Goal: Obtain resource: Download file/media

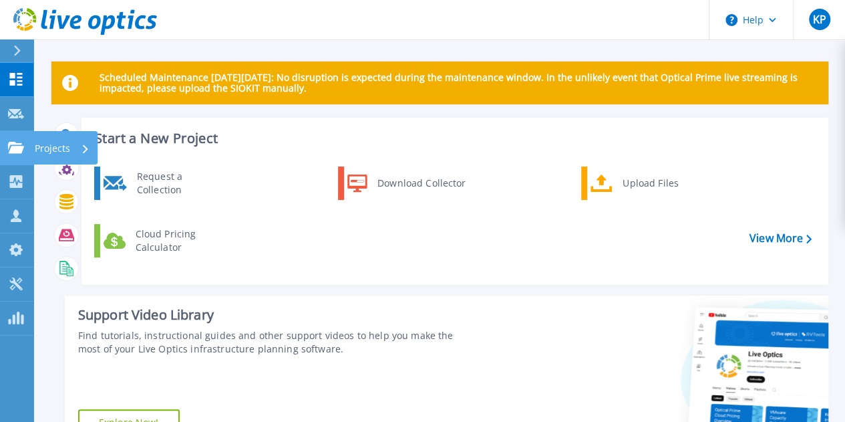
click at [49, 143] on p "Projects" at bounding box center [52, 148] width 35 height 35
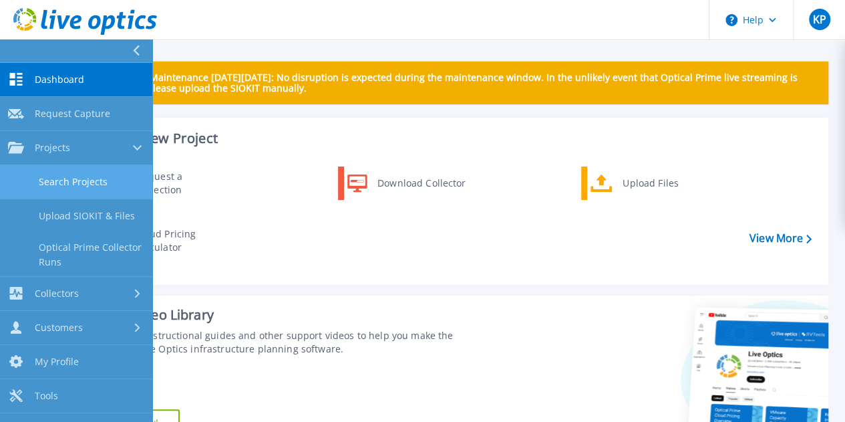
click at [75, 185] on link "Search Projects" at bounding box center [76, 182] width 152 height 34
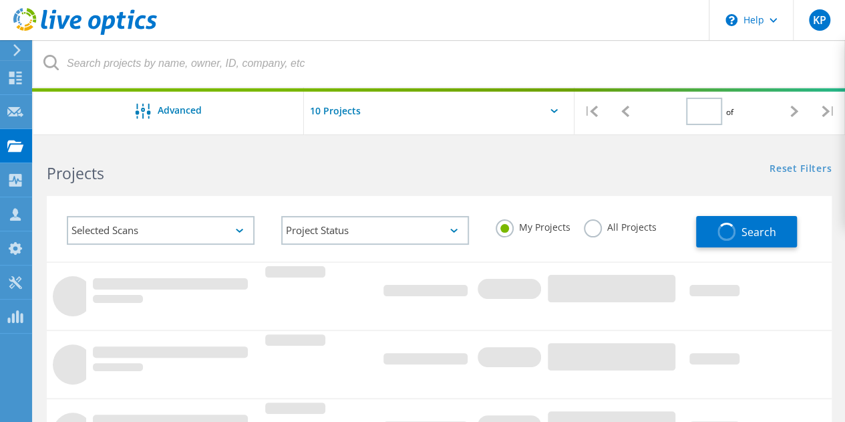
type input "1"
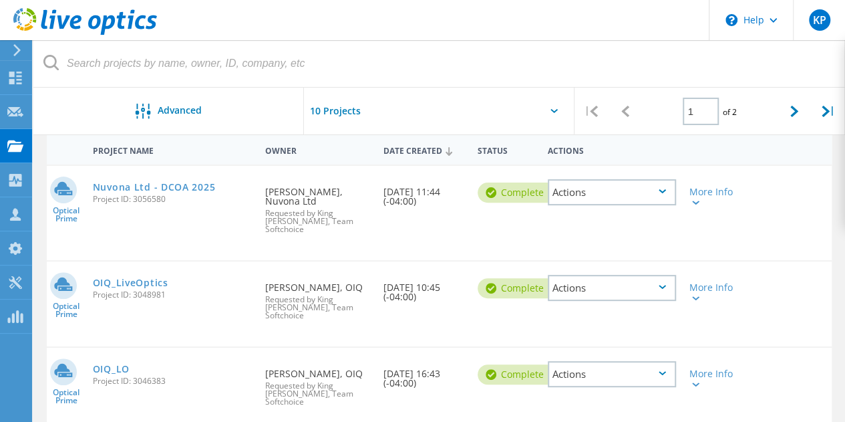
scroll to position [134, 0]
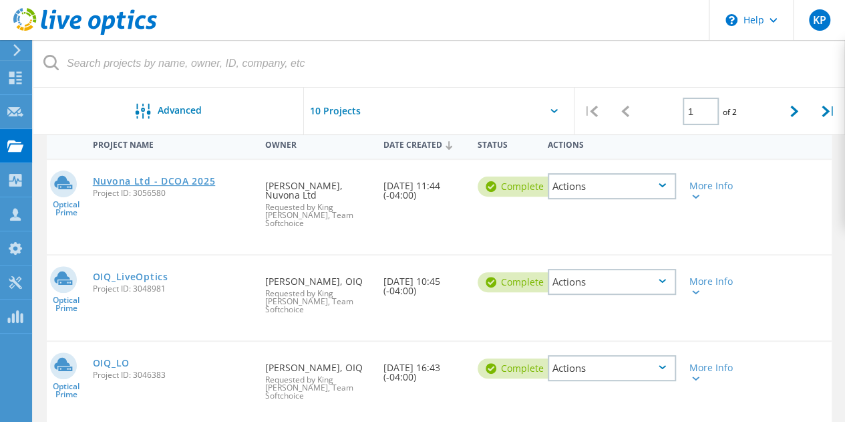
click at [163, 180] on link "Nuvona Ltd - DCOA 2025" at bounding box center [154, 180] width 122 height 9
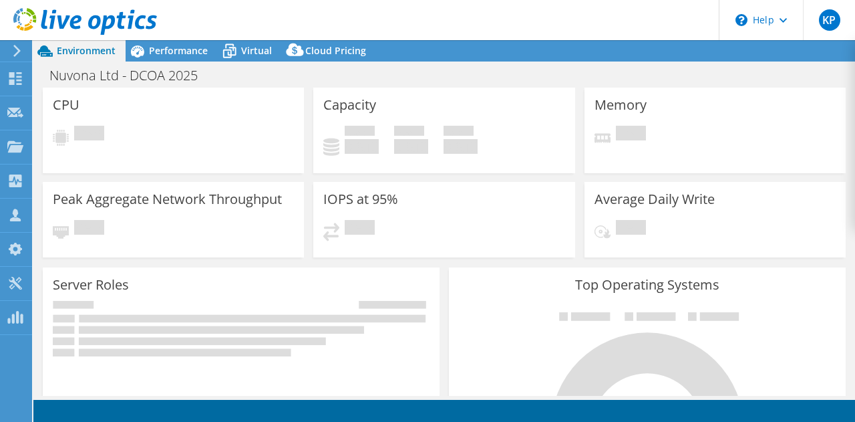
select select "USD"
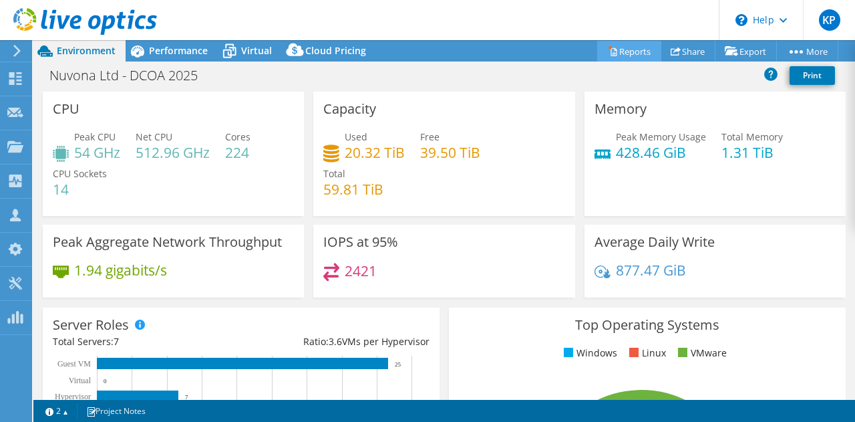
click at [635, 53] on link "Reports" at bounding box center [629, 51] width 64 height 21
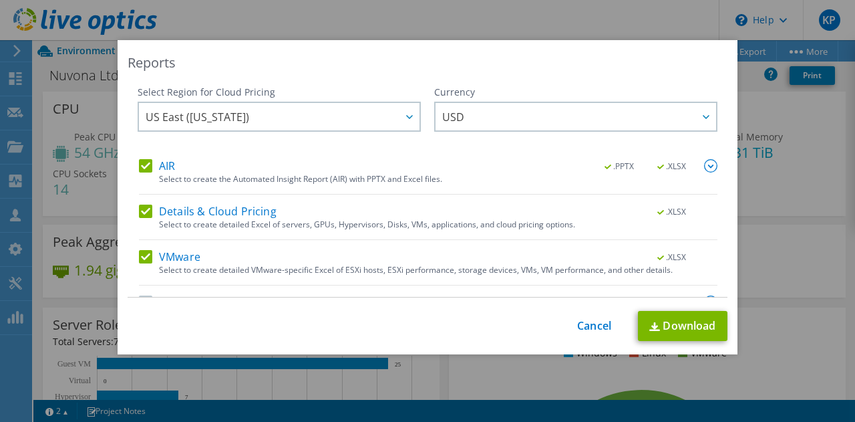
click at [704, 168] on img at bounding box center [710, 165] width 13 height 13
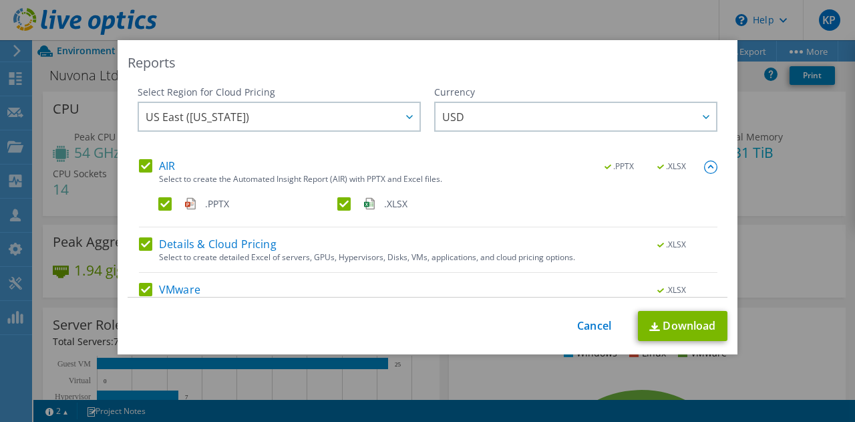
click at [345, 204] on label ".XLSX" at bounding box center [425, 203] width 176 height 13
click at [0, 0] on input ".XLSX" at bounding box center [0, 0] width 0 height 0
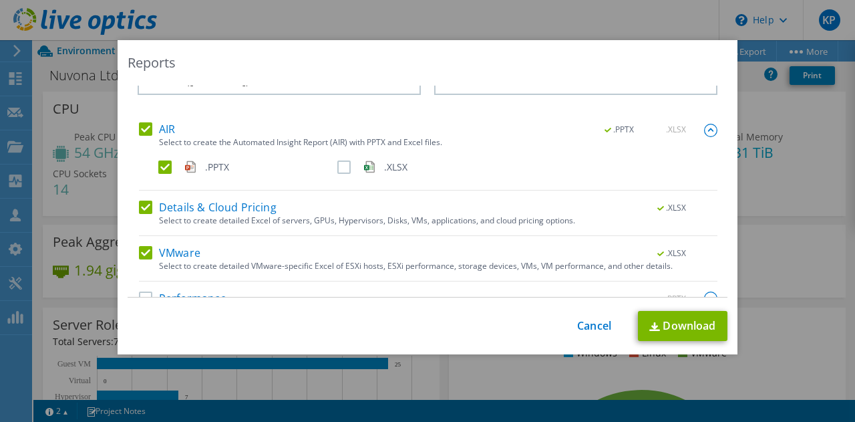
scroll to position [65, 0]
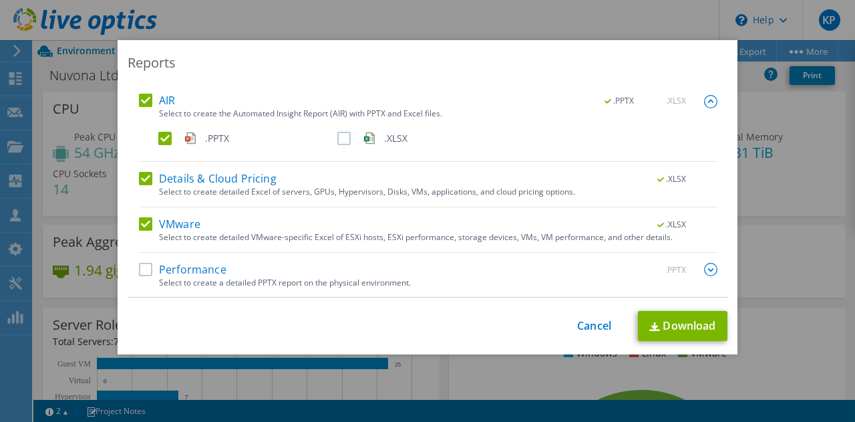
click at [233, 263] on div "Performance .PPTX" at bounding box center [428, 270] width 579 height 15
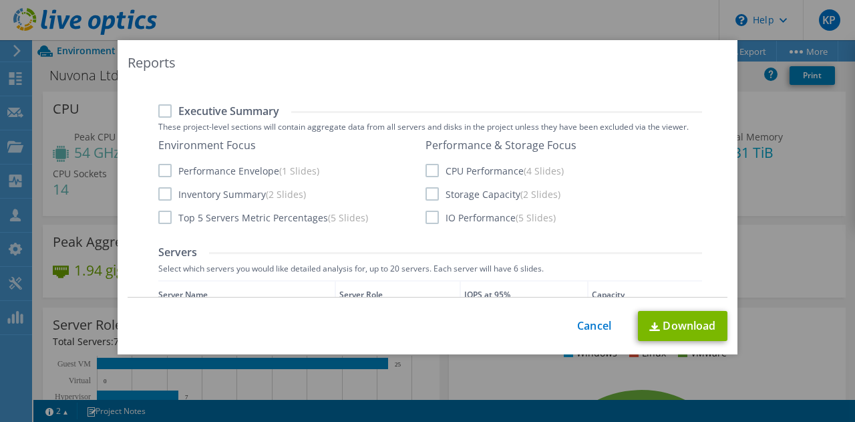
scroll to position [199, 0]
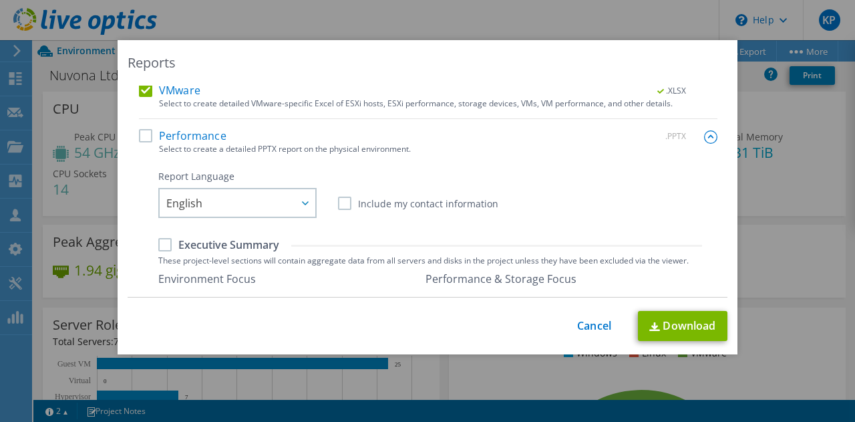
click at [162, 249] on label "Executive Summary" at bounding box center [218, 244] width 121 height 15
click at [0, 0] on input "Executive Summary" at bounding box center [0, 0] width 0 height 0
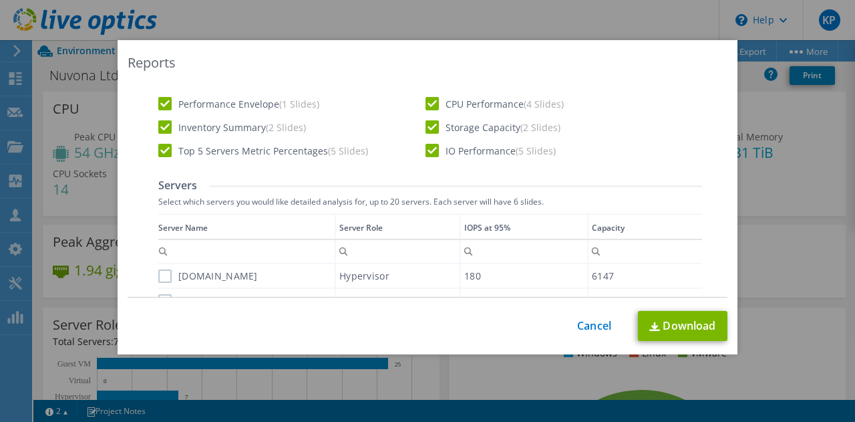
scroll to position [333, 0]
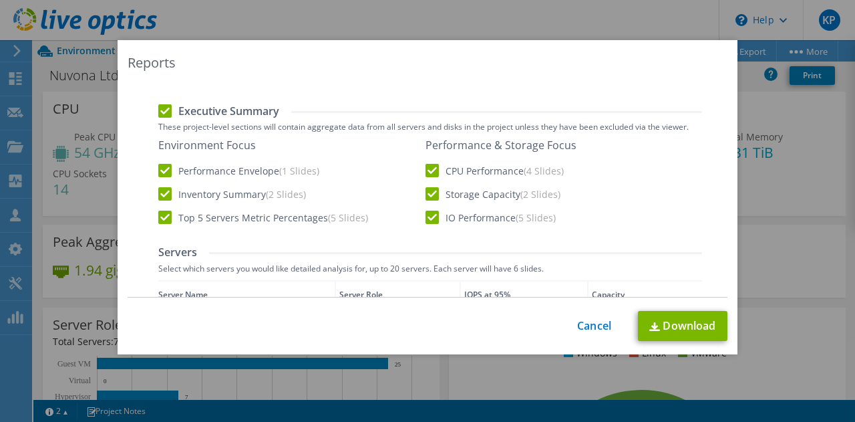
click at [426, 171] on label "CPU Performance (4 Slides)" at bounding box center [495, 170] width 138 height 13
click at [0, 0] on input "CPU Performance (4 Slides)" at bounding box center [0, 0] width 0 height 0
click at [428, 222] on label "IO Performance (5 Slides)" at bounding box center [491, 216] width 130 height 13
click at [0, 0] on input "IO Performance (5 Slides)" at bounding box center [0, 0] width 0 height 0
click at [158, 216] on label "Top 5 Servers Metric Percentages (5 Slides)" at bounding box center [263, 216] width 210 height 13
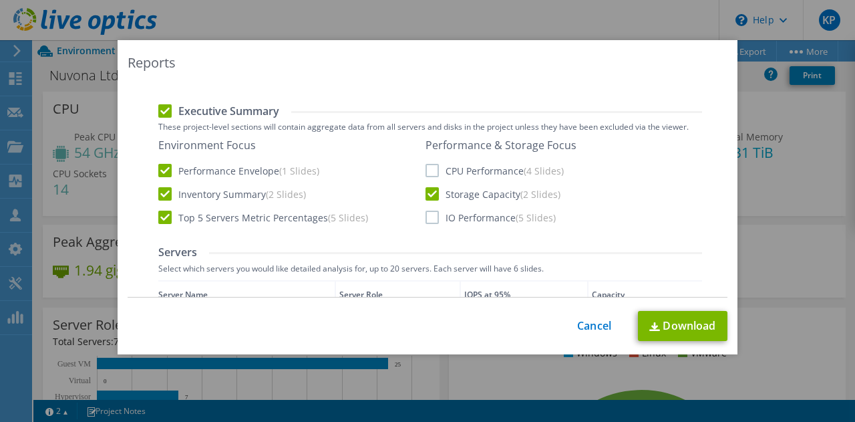
click at [0, 0] on input "Top 5 Servers Metric Percentages (5 Slides)" at bounding box center [0, 0] width 0 height 0
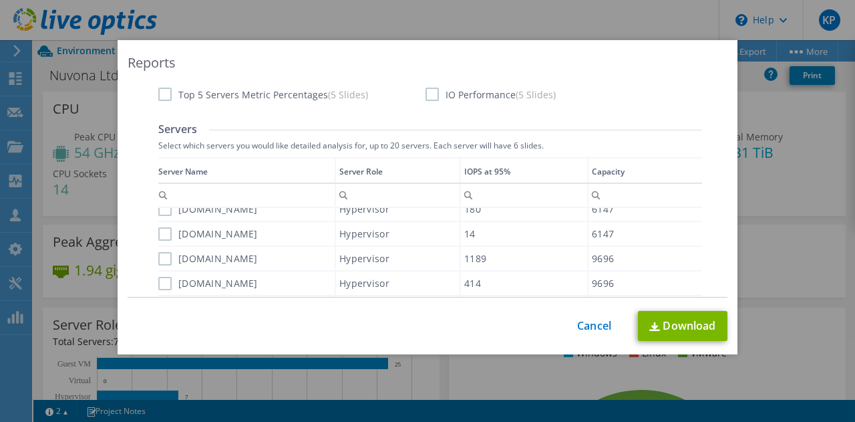
scroll to position [533, 0]
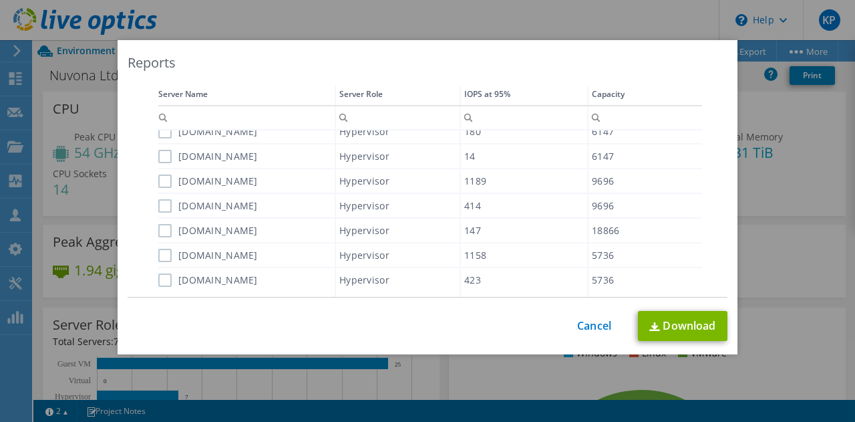
click at [162, 136] on label "cisesx01.pmusa.net" at bounding box center [208, 131] width 100 height 13
click at [0, 0] on input "cisesx01.pmusa.net" at bounding box center [0, 0] width 0 height 0
click at [162, 152] on label "cisesx02.pmusa.net" at bounding box center [208, 156] width 100 height 13
click at [0, 0] on input "cisesx02.pmusa.net" at bounding box center [0, 0] width 0 height 0
click at [159, 181] on label "jdeesx01.pmusa.net" at bounding box center [208, 180] width 100 height 13
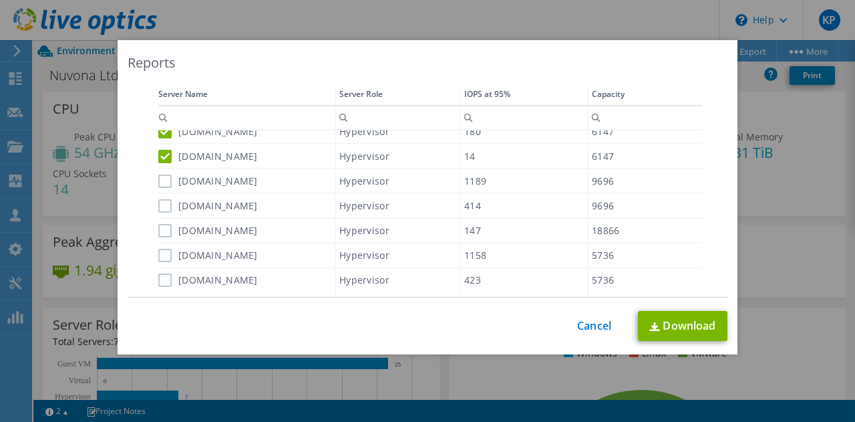
click at [0, 0] on input "jdeesx01.pmusa.net" at bounding box center [0, 0] width 0 height 0
click at [158, 212] on div "jdeesx02.pmusa.net" at bounding box center [246, 205] width 176 height 23
click at [160, 232] on label "bckesx01.pmusa.net" at bounding box center [208, 230] width 100 height 13
click at [0, 0] on input "bckesx01.pmusa.net" at bounding box center [0, 0] width 0 height 0
click at [158, 206] on label "jdeesx02.pmusa.net" at bounding box center [208, 205] width 100 height 13
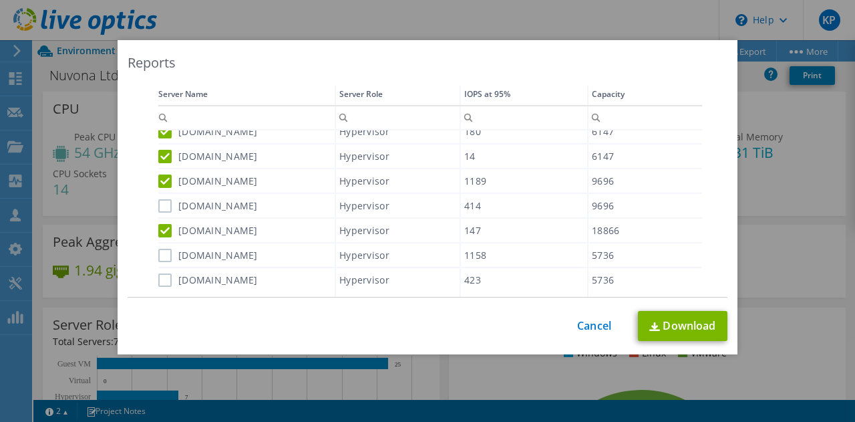
click at [0, 0] on input "jdeesx02.pmusa.net" at bounding box center [0, 0] width 0 height 0
click at [164, 254] on label "cogesx02.pmusa.net" at bounding box center [208, 255] width 100 height 13
click at [0, 0] on input "cogesx02.pmusa.net" at bounding box center [0, 0] width 0 height 0
click at [160, 277] on label "cogesx01.pmusa.net" at bounding box center [208, 279] width 100 height 13
click at [0, 0] on input "cogesx01.pmusa.net" at bounding box center [0, 0] width 0 height 0
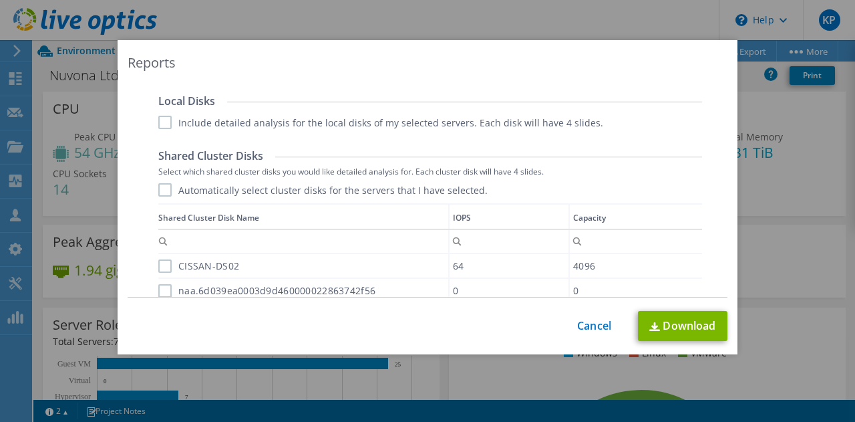
scroll to position [800, 0]
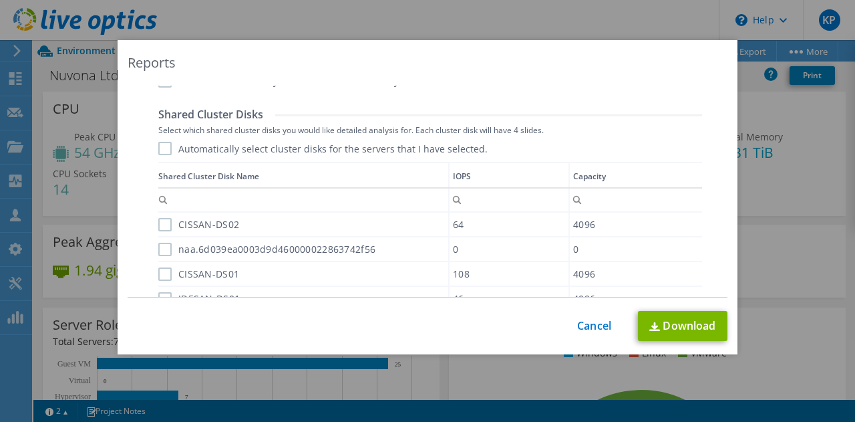
click at [162, 228] on label "CISSAN-DS02" at bounding box center [198, 224] width 81 height 13
click at [0, 0] on input "CISSAN-DS02" at bounding box center [0, 0] width 0 height 0
click at [164, 257] on div "naa.6d039ea0003d9d460000022863742f56" at bounding box center [303, 248] width 290 height 23
click at [160, 251] on label "naa.6d039ea0003d9d460000022863742f56" at bounding box center [266, 248] width 217 height 13
click at [0, 0] on input "naa.6d039ea0003d9d460000022863742f56" at bounding box center [0, 0] width 0 height 0
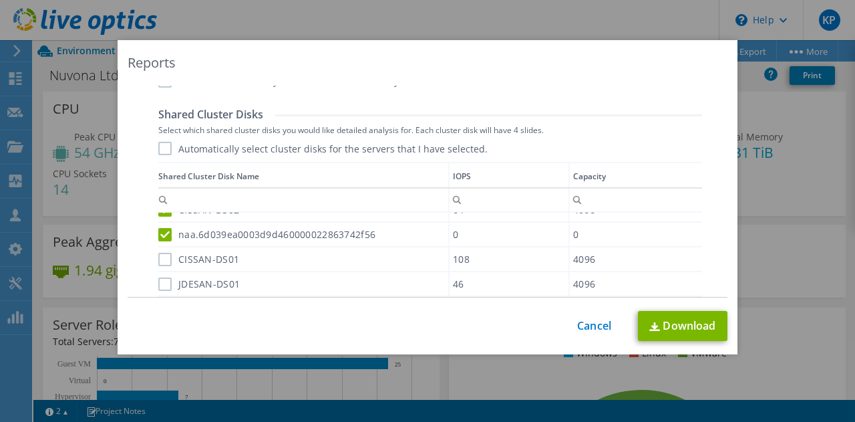
click at [158, 253] on label "CISSAN-DS01" at bounding box center [198, 259] width 81 height 13
click at [0, 0] on input "CISSAN-DS01" at bounding box center [0, 0] width 0 height 0
click at [158, 282] on label "JDESAN-DS01" at bounding box center [198, 283] width 81 height 13
click at [0, 0] on input "JDESAN-DS01" at bounding box center [0, 0] width 0 height 0
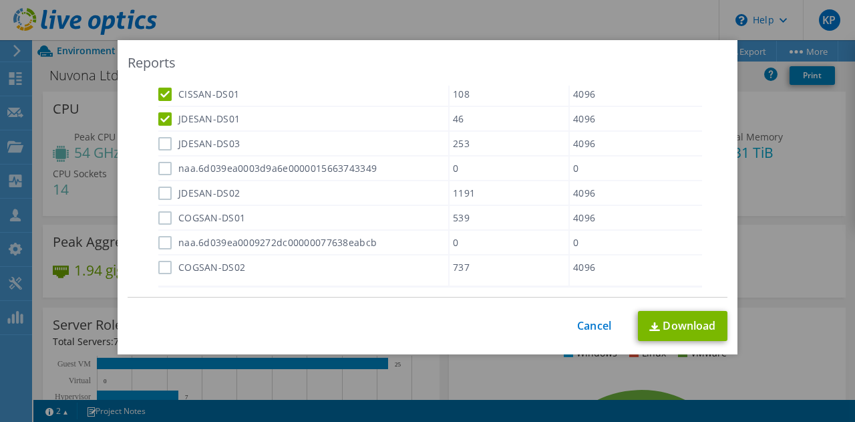
scroll to position [1001, 0]
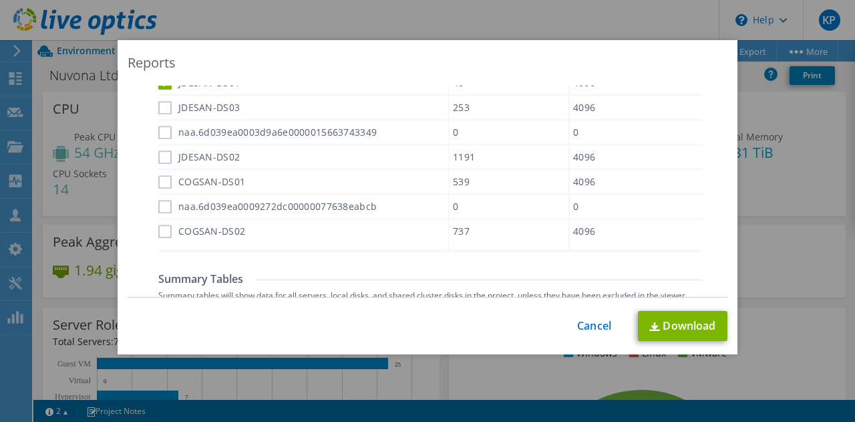
click at [158, 105] on label "JDESAN-DS03" at bounding box center [198, 108] width 81 height 13
click at [0, 0] on input "JDESAN-DS03" at bounding box center [0, 0] width 0 height 0
click at [158, 129] on label "naa.6d039ea0003d9a6e0000015663743349" at bounding box center [267, 132] width 218 height 13
click at [0, 0] on input "naa.6d039ea0003d9a6e0000015663743349" at bounding box center [0, 0] width 0 height 0
click at [162, 157] on label "JDESAN-DS02" at bounding box center [198, 157] width 81 height 13
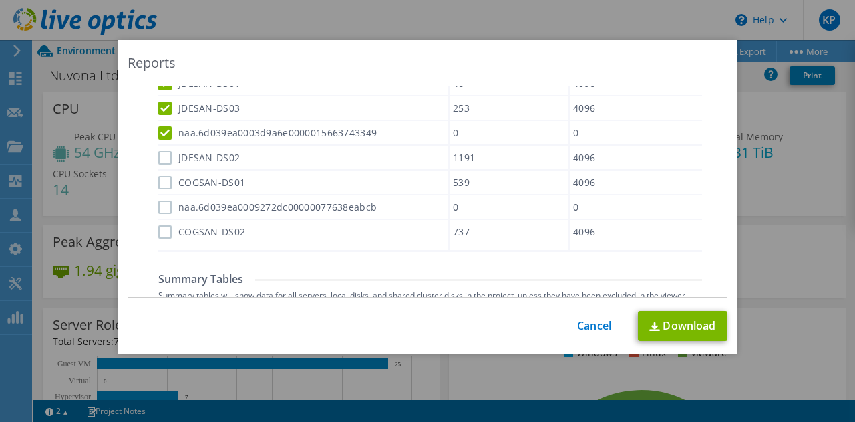
click at [0, 0] on input "JDESAN-DS02" at bounding box center [0, 0] width 0 height 0
click at [159, 182] on label "COGSAN-DS01" at bounding box center [201, 182] width 87 height 13
click at [0, 0] on input "COGSAN-DS01" at bounding box center [0, 0] width 0 height 0
click at [160, 216] on div "naa.6d039ea0009272dc00000077638eabcb" at bounding box center [303, 206] width 290 height 23
click at [159, 206] on label "naa.6d039ea0009272dc00000077638eabcb" at bounding box center [267, 206] width 218 height 13
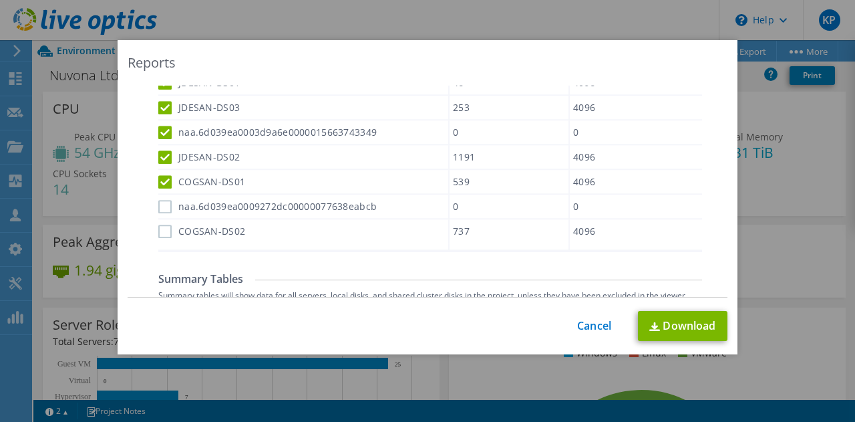
click at [0, 0] on input "naa.6d039ea0009272dc00000077638eabcb" at bounding box center [0, 0] width 0 height 0
click at [160, 232] on label "COGSAN-DS02" at bounding box center [201, 231] width 87 height 13
click at [0, 0] on input "COGSAN-DS02" at bounding box center [0, 0] width 0 height 0
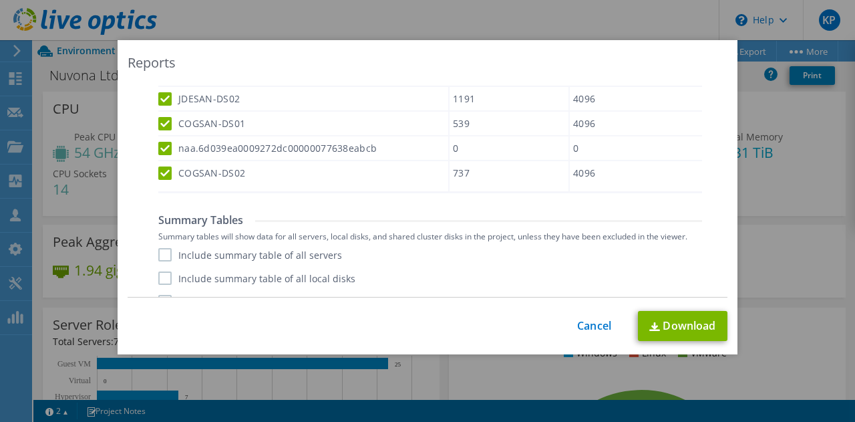
scroll to position [1080, 0]
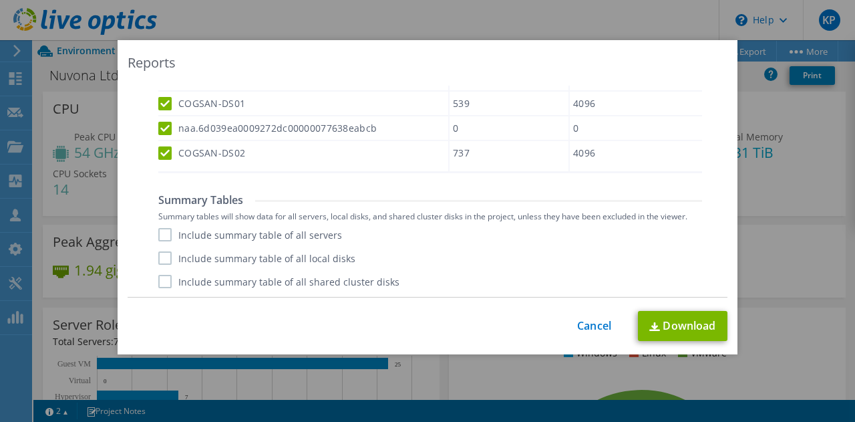
click at [188, 233] on label "Include summary table of all servers" at bounding box center [250, 234] width 184 height 13
click at [0, 0] on input "Include summary table of all servers" at bounding box center [0, 0] width 0 height 0
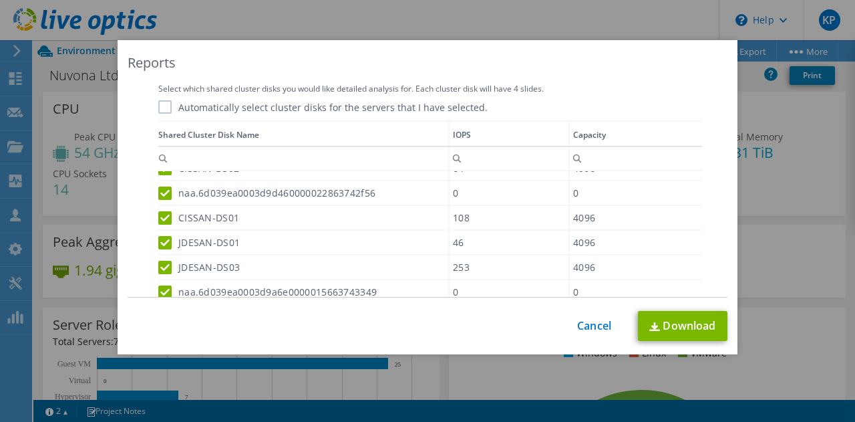
scroll to position [746, 0]
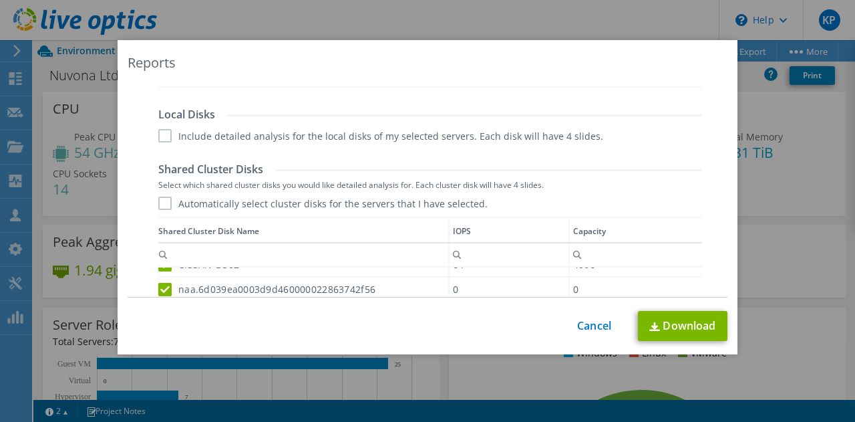
click at [245, 209] on div "Automatically select cluster disks for the servers that I have selected. Shared…" at bounding box center [430, 351] width 544 height 311
click at [165, 203] on label "Automatically select cluster disks for the servers that I have selected." at bounding box center [322, 202] width 329 height 13
click at [0, 0] on input "Automatically select cluster disks for the servers that I have selected." at bounding box center [0, 0] width 0 height 0
click at [160, 197] on label "Automatically select cluster disks for the servers that I have selected." at bounding box center [322, 202] width 329 height 13
click at [0, 0] on input "Automatically select cluster disks for the servers that I have selected." at bounding box center [0, 0] width 0 height 0
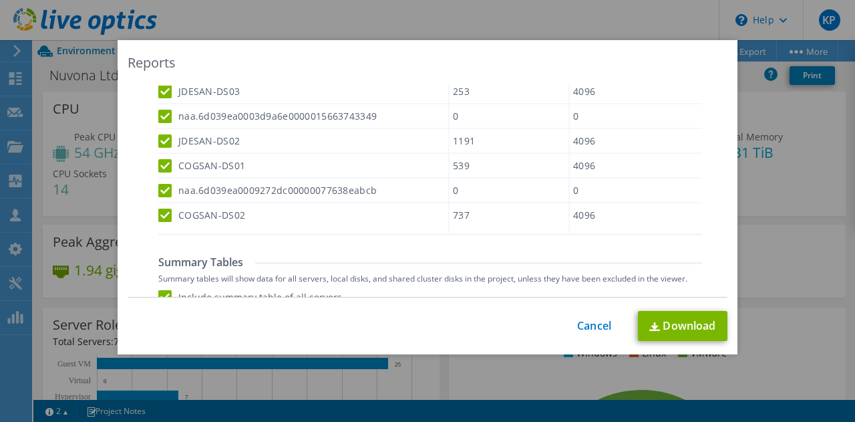
scroll to position [1080, 0]
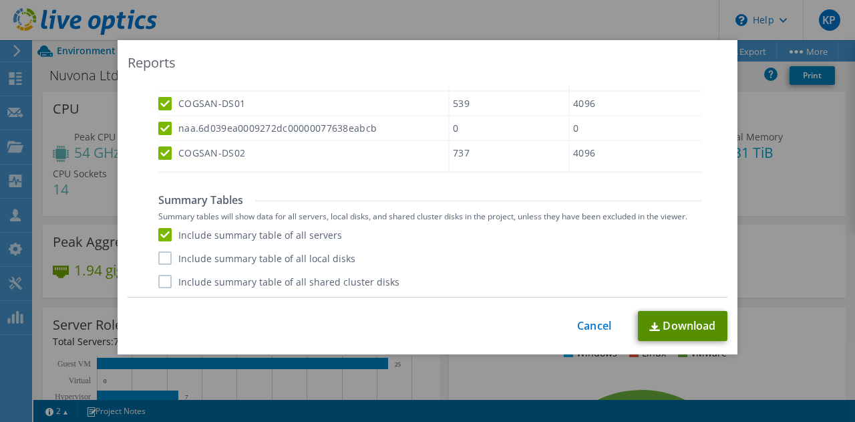
click at [685, 322] on link "Download" at bounding box center [683, 326] width 90 height 30
click at [727, 19] on div "Reports Select Region for Cloud Pricing Asia Pacific (Hong Kong) Asia Pacific (…" at bounding box center [427, 211] width 855 height 422
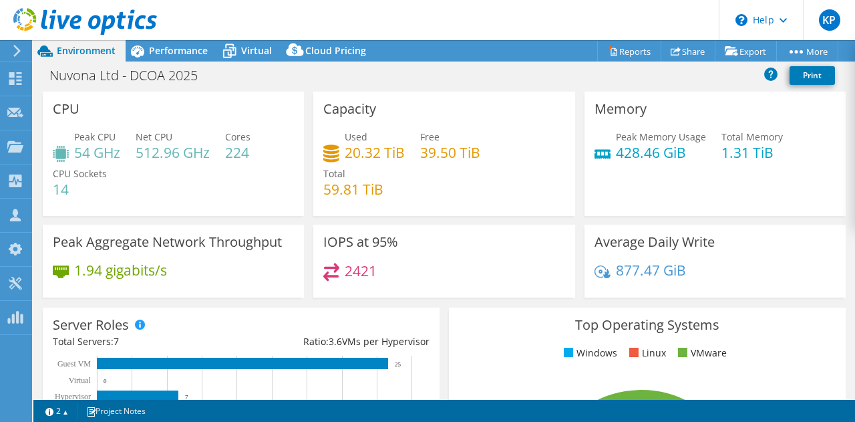
click at [643, 47] on link "Reports" at bounding box center [629, 51] width 64 height 21
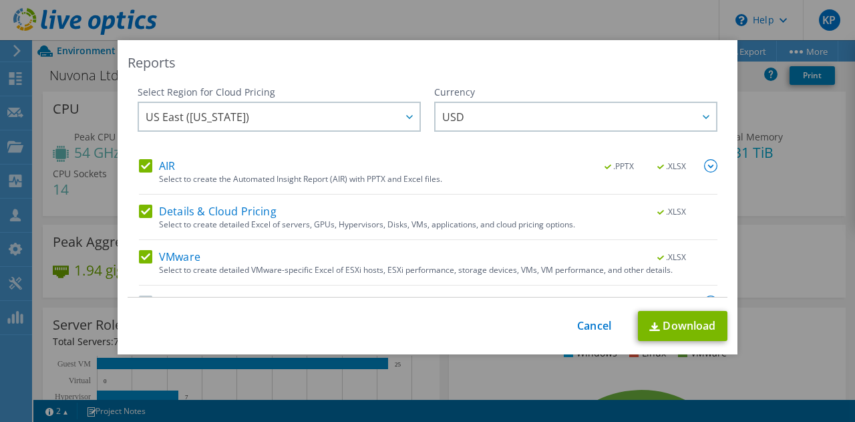
click at [704, 166] on img at bounding box center [710, 165] width 13 height 13
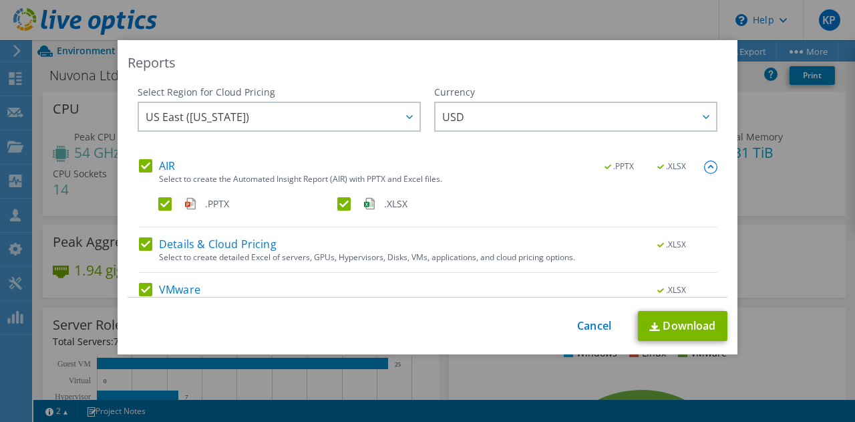
click at [364, 201] on img at bounding box center [369, 203] width 11 height 14
click at [0, 0] on input ".XLSX" at bounding box center [0, 0] width 0 height 0
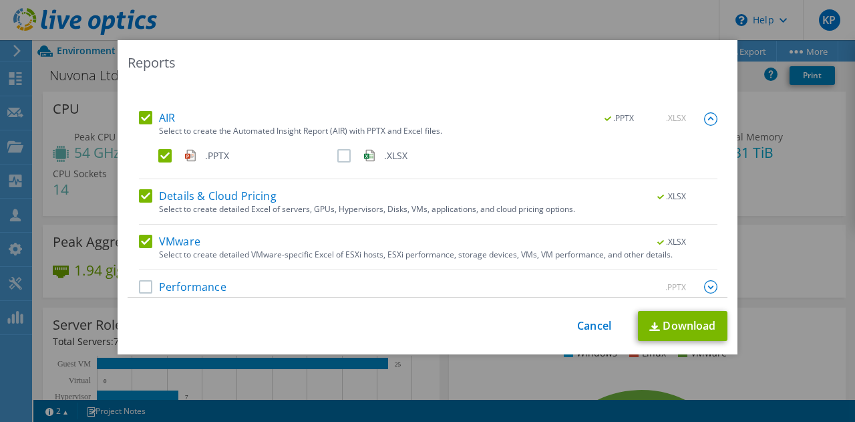
scroll to position [65, 0]
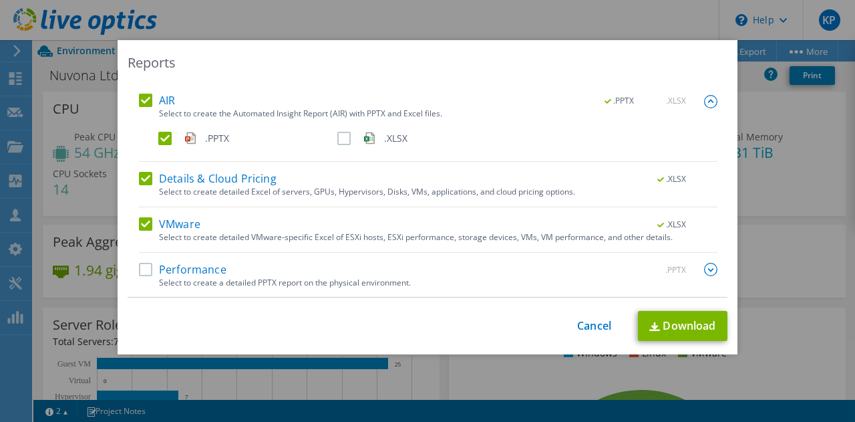
click at [684, 271] on div ".PPTX" at bounding box center [679, 270] width 77 height 15
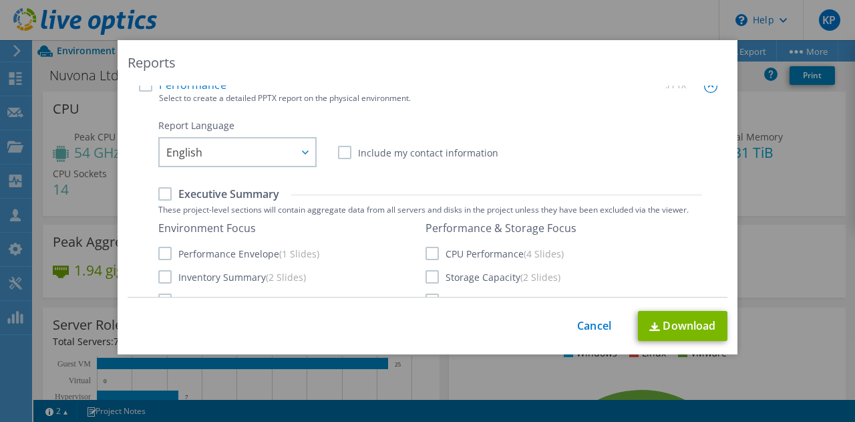
scroll to position [199, 0]
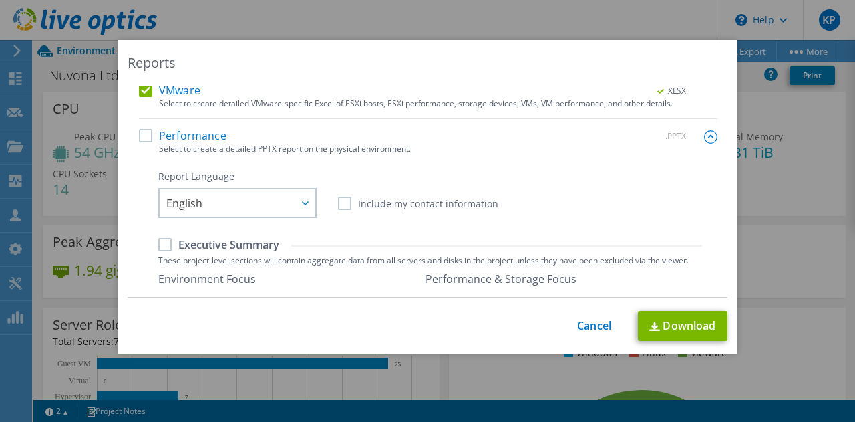
click at [198, 138] on label "Performance" at bounding box center [183, 135] width 88 height 13
click at [0, 0] on input "Performance" at bounding box center [0, 0] width 0 height 0
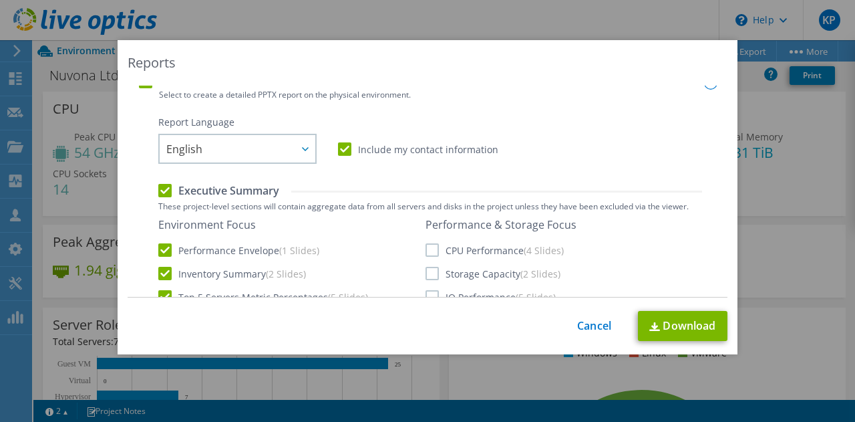
scroll to position [333, 0]
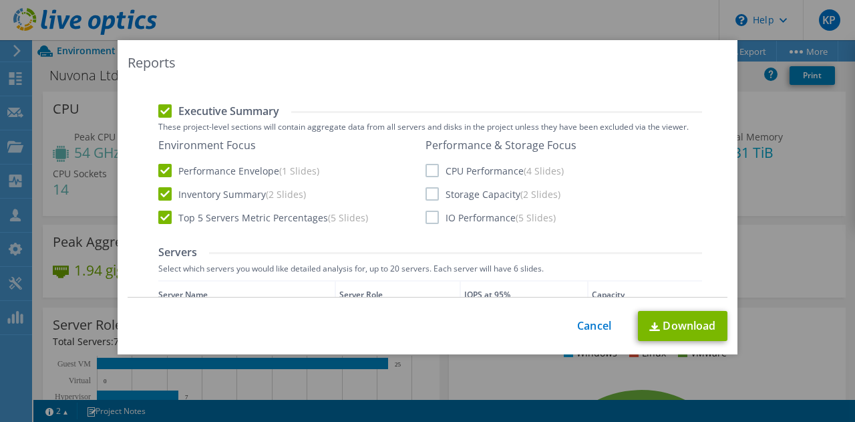
click at [460, 192] on label "Storage Capacity (2 Slides)" at bounding box center [493, 193] width 135 height 13
click at [0, 0] on input "Storage Capacity (2 Slides)" at bounding box center [0, 0] width 0 height 0
click at [238, 220] on label "Top 5 Servers Metric Percentages (5 Slides)" at bounding box center [263, 216] width 210 height 13
click at [0, 0] on input "Top 5 Servers Metric Percentages (5 Slides)" at bounding box center [0, 0] width 0 height 0
click at [277, 192] on span "(2 Slides)" at bounding box center [286, 194] width 40 height 13
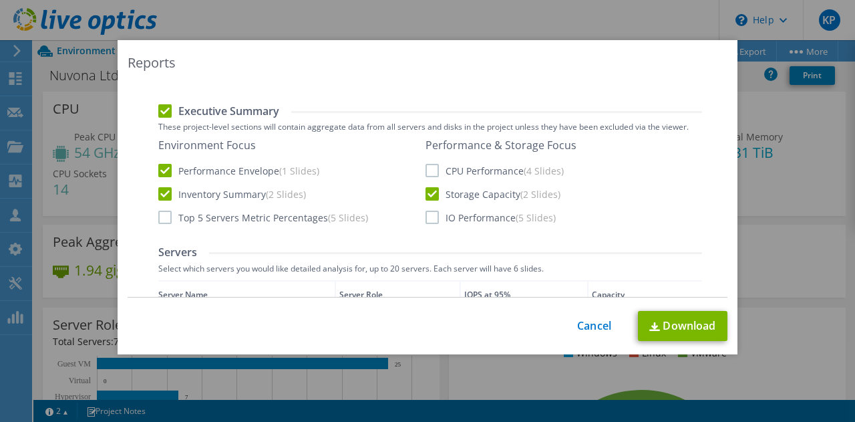
click at [0, 0] on input "Inventory Summary (2 Slides)" at bounding box center [0, 0] width 0 height 0
click at [278, 192] on span "(2 Slides)" at bounding box center [286, 194] width 40 height 13
click at [0, 0] on input "Inventory Summary (2 Slides)" at bounding box center [0, 0] width 0 height 0
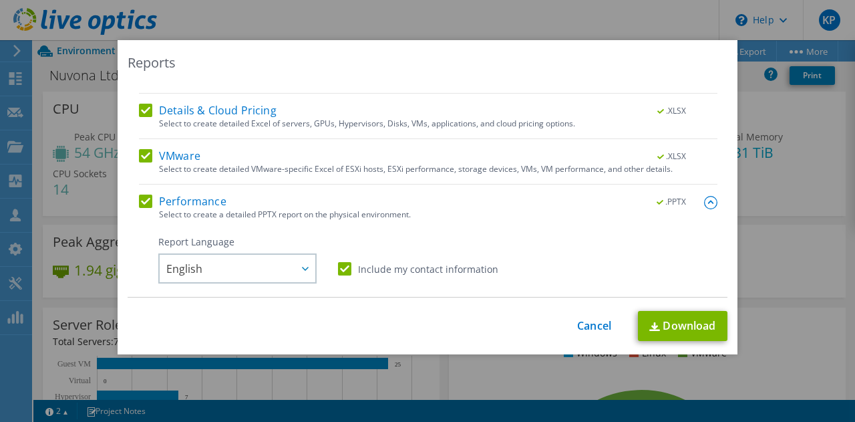
scroll to position [267, 0]
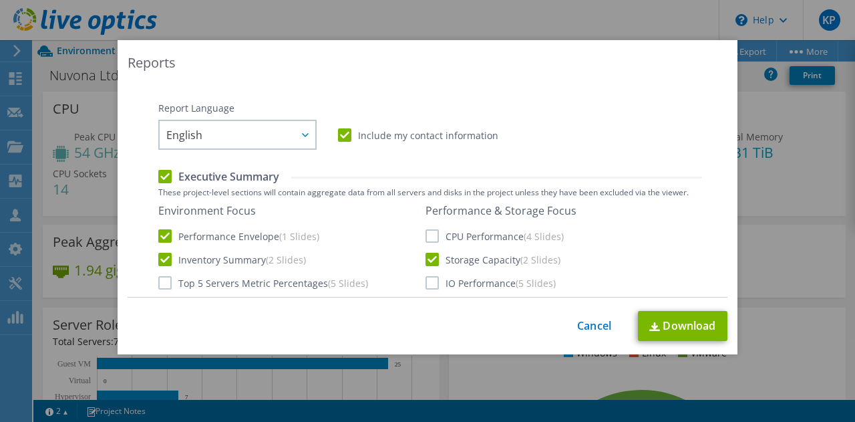
click at [159, 176] on label "Executive Summary" at bounding box center [218, 176] width 121 height 15
click at [0, 0] on input "Executive Summary" at bounding box center [0, 0] width 0 height 0
click at [159, 176] on label "Executive Summary" at bounding box center [218, 176] width 121 height 15
click at [0, 0] on input "Executive Summary" at bounding box center [0, 0] width 0 height 0
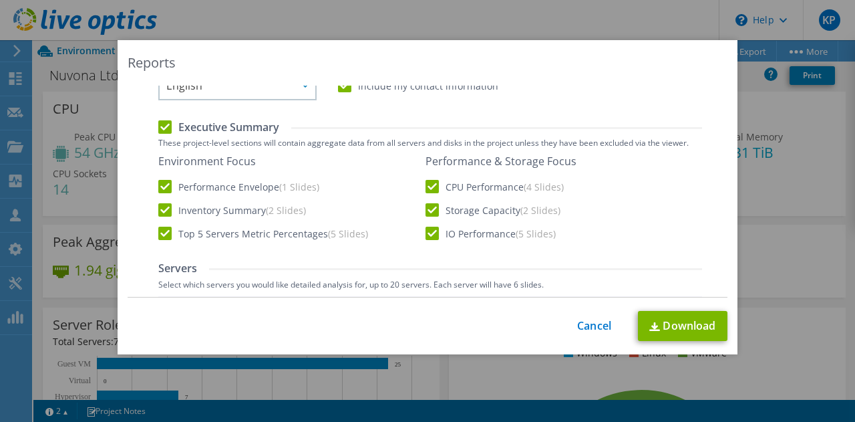
scroll to position [334, 0]
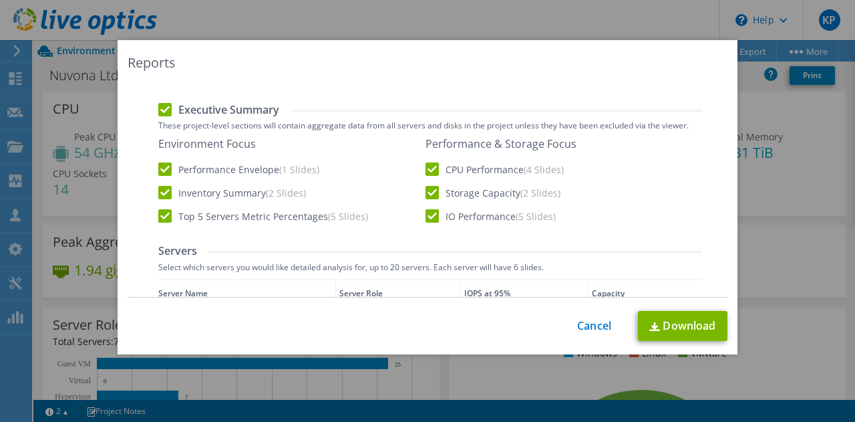
click at [426, 173] on label "CPU Performance (4 Slides)" at bounding box center [495, 168] width 138 height 13
click at [0, 0] on input "CPU Performance (4 Slides)" at bounding box center [0, 0] width 0 height 0
click at [428, 218] on label "IO Performance (5 Slides)" at bounding box center [491, 215] width 130 height 13
click at [0, 0] on input "IO Performance (5 Slides)" at bounding box center [0, 0] width 0 height 0
click at [160, 216] on label "Top 5 Servers Metric Percentages (5 Slides)" at bounding box center [263, 215] width 210 height 13
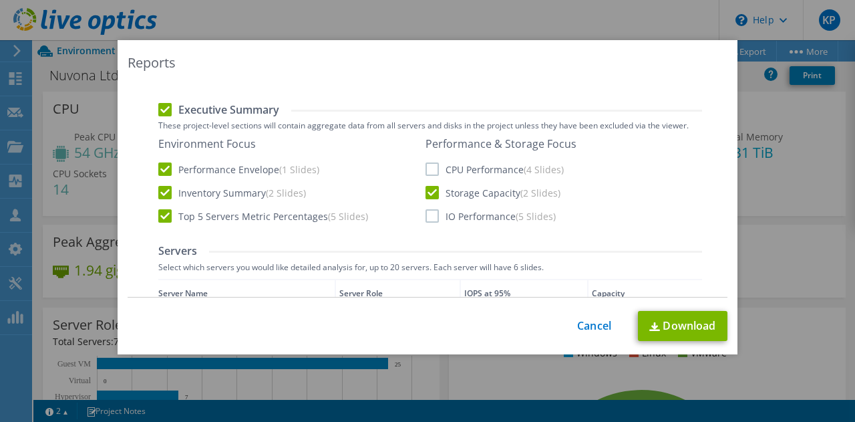
click at [0, 0] on input "Top 5 Servers Metric Percentages (5 Slides)" at bounding box center [0, 0] width 0 height 0
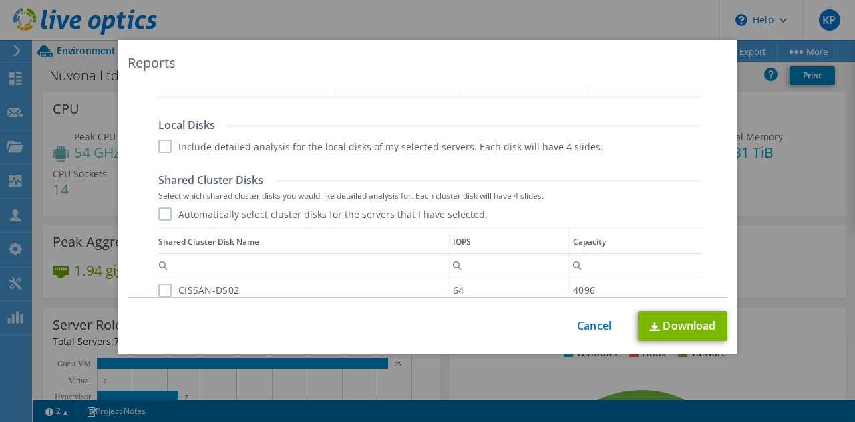
scroll to position [802, 0]
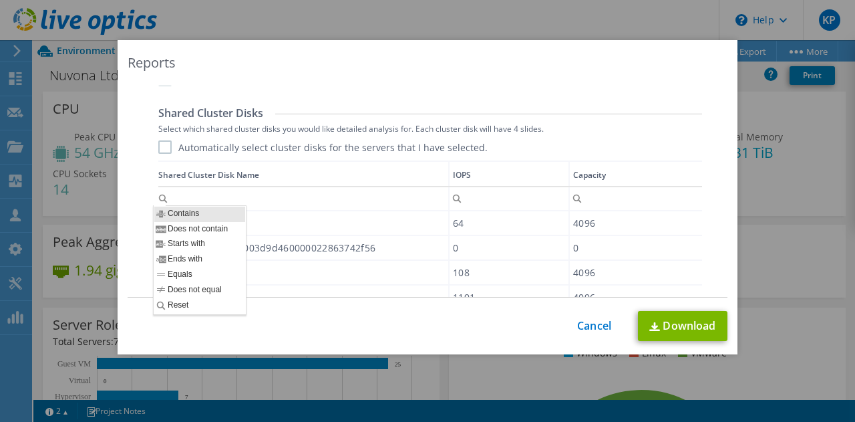
click at [160, 135] on div "Shared Cluster Disks Select which shared cluster disks you would like detailed …" at bounding box center [430, 278] width 544 height 345
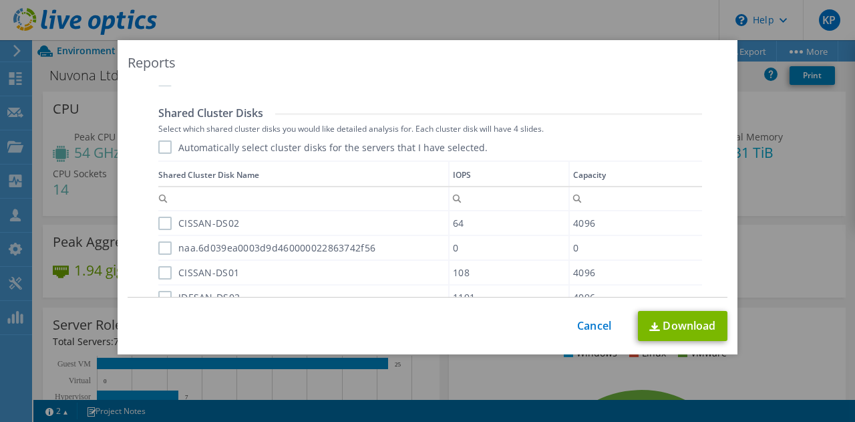
click at [160, 145] on label "Automatically select cluster disks for the servers that I have selected." at bounding box center [322, 146] width 329 height 13
click at [0, 0] on input "Automatically select cluster disks for the servers that I have selected." at bounding box center [0, 0] width 0 height 0
click at [160, 224] on label "CISSAN-DS02" at bounding box center [198, 222] width 81 height 13
click at [0, 0] on input "CISSAN-DS02" at bounding box center [0, 0] width 0 height 0
click at [158, 251] on label "naa.6d039ea0003d9d460000022863742f56" at bounding box center [266, 247] width 217 height 13
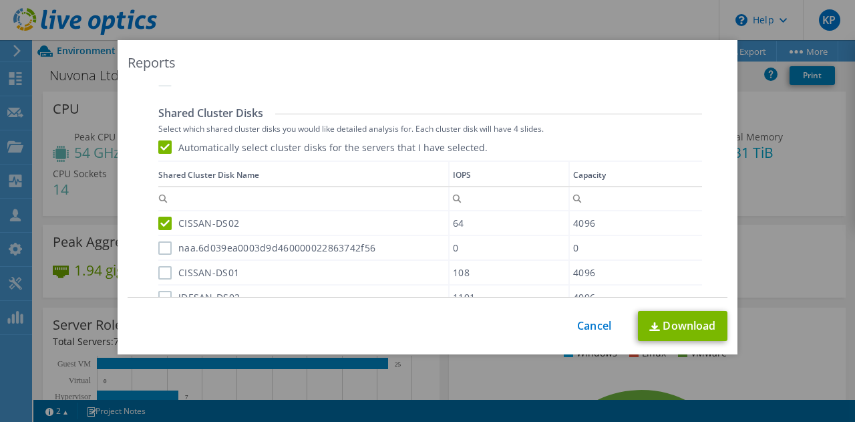
click at [0, 0] on input "naa.6d039ea0003d9d460000022863742f56" at bounding box center [0, 0] width 0 height 0
click at [161, 272] on label "CISSAN-DS01" at bounding box center [198, 272] width 81 height 13
click at [0, 0] on input "CISSAN-DS01" at bounding box center [0, 0] width 0 height 0
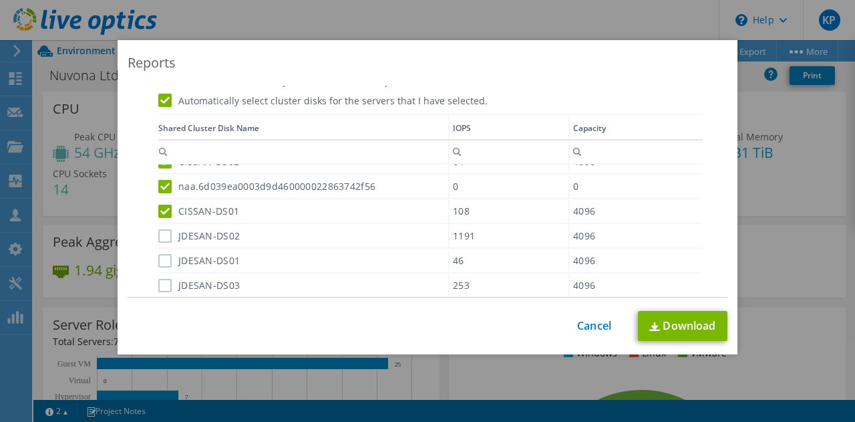
scroll to position [935, 0]
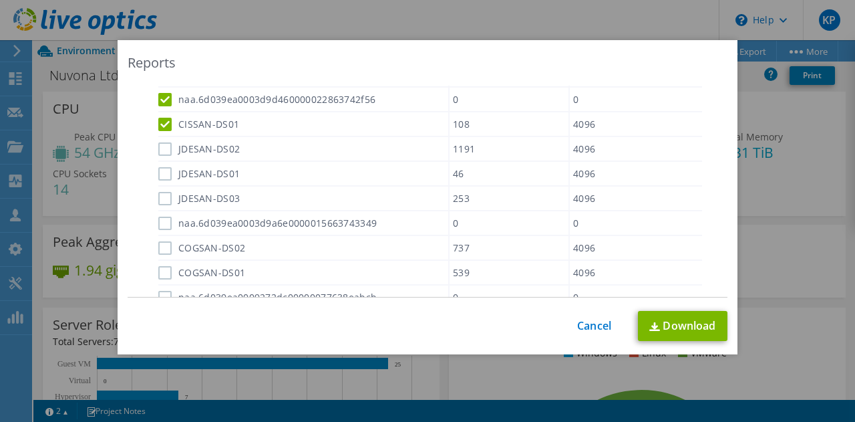
click at [158, 152] on label "JDESAN-DS02" at bounding box center [198, 148] width 81 height 13
click at [0, 0] on input "JDESAN-DS02" at bounding box center [0, 0] width 0 height 0
click at [158, 177] on label "JDESAN-DS01" at bounding box center [198, 173] width 81 height 13
click at [0, 0] on input "JDESAN-DS01" at bounding box center [0, 0] width 0 height 0
click at [159, 195] on label "JDESAN-DS03" at bounding box center [198, 198] width 81 height 13
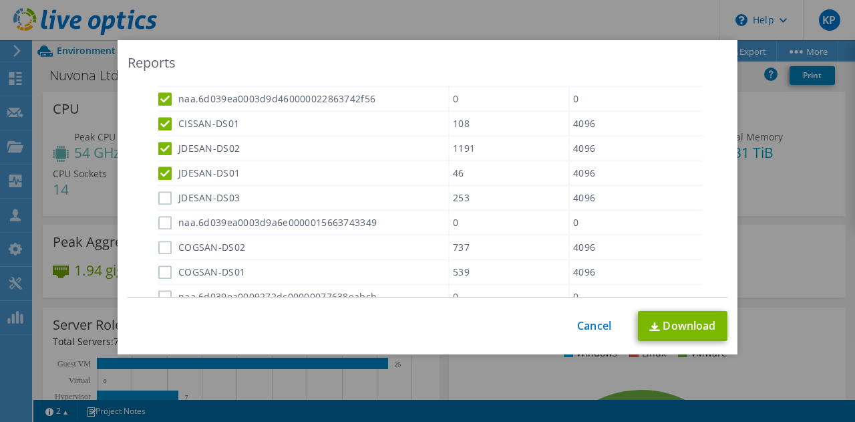
click at [0, 0] on input "JDESAN-DS03" at bounding box center [0, 0] width 0 height 0
click at [160, 221] on label "naa.6d039ea0003d9a6e0000015663743349" at bounding box center [267, 222] width 218 height 13
click at [0, 0] on input "naa.6d039ea0003d9a6e0000015663743349" at bounding box center [0, 0] width 0 height 0
click at [164, 252] on label "COGSAN-DS02" at bounding box center [201, 247] width 87 height 13
click at [0, 0] on input "COGSAN-DS02" at bounding box center [0, 0] width 0 height 0
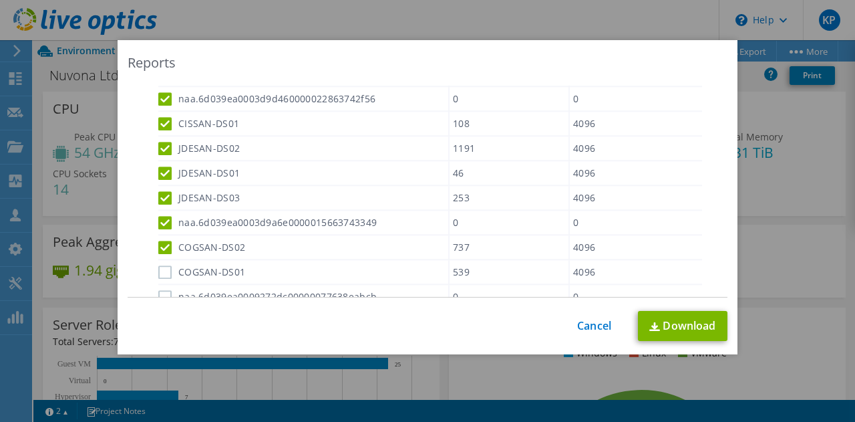
click at [163, 271] on label "COGSAN-DS01" at bounding box center [201, 272] width 87 height 13
click at [0, 0] on input "COGSAN-DS01" at bounding box center [0, 0] width 0 height 0
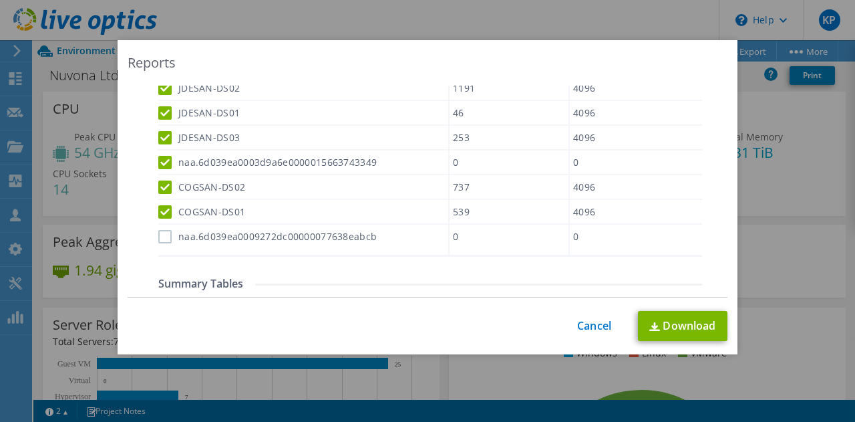
scroll to position [1080, 0]
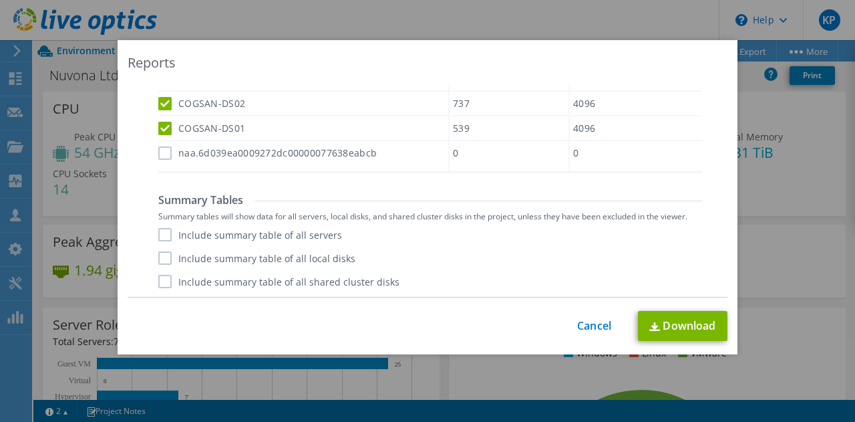
click at [160, 149] on label "naa.6d039ea0009272dc00000077638eabcb" at bounding box center [267, 152] width 218 height 13
click at [0, 0] on input "naa.6d039ea0009272dc00000077638eabcb" at bounding box center [0, 0] width 0 height 0
click at [163, 236] on label "Include summary table of all servers" at bounding box center [250, 234] width 184 height 13
click at [0, 0] on input "Include summary table of all servers" at bounding box center [0, 0] width 0 height 0
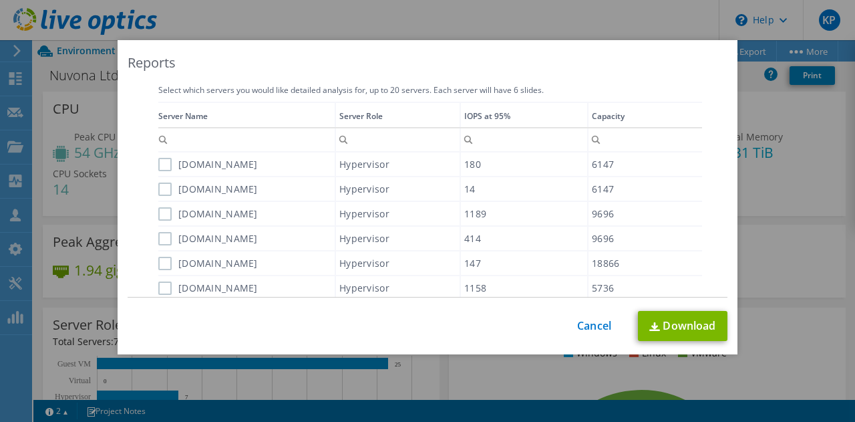
scroll to position [468, 0]
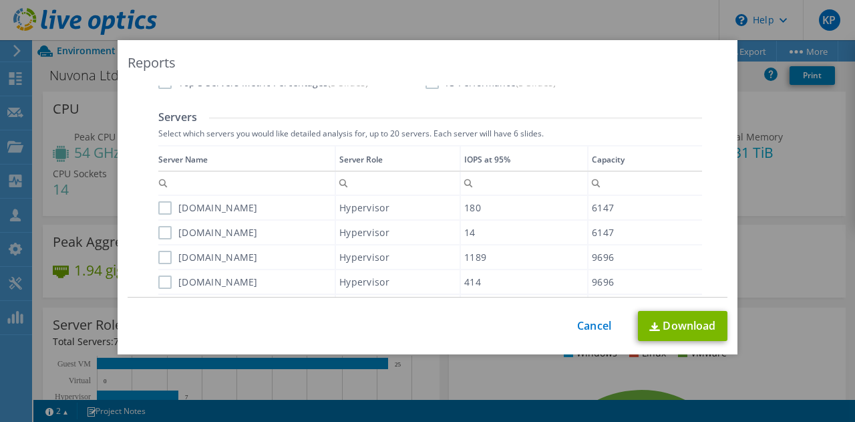
click at [159, 207] on label "cisesx01.pmusa.net" at bounding box center [208, 207] width 100 height 13
click at [0, 0] on input "cisesx01.pmusa.net" at bounding box center [0, 0] width 0 height 0
click at [158, 232] on label "cisesx02.pmusa.net" at bounding box center [208, 232] width 100 height 13
click at [0, 0] on input "cisesx02.pmusa.net" at bounding box center [0, 0] width 0 height 0
click at [159, 256] on label "jdeesx01.pmusa.net" at bounding box center [208, 257] width 100 height 13
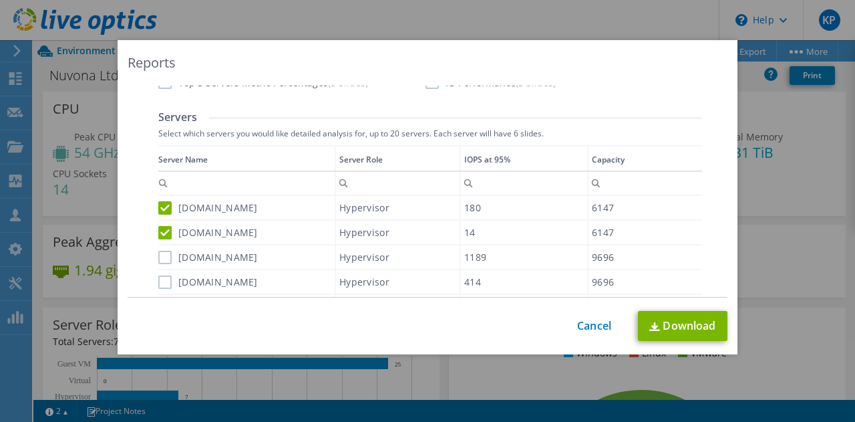
click at [0, 0] on input "jdeesx01.pmusa.net" at bounding box center [0, 0] width 0 height 0
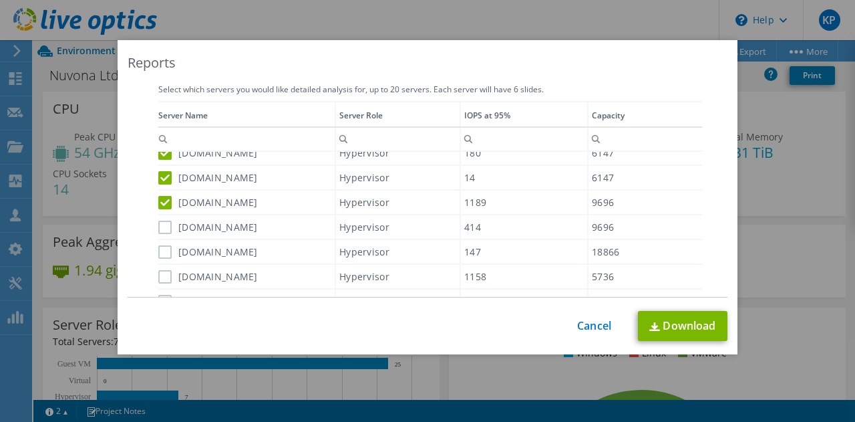
scroll to position [601, 0]
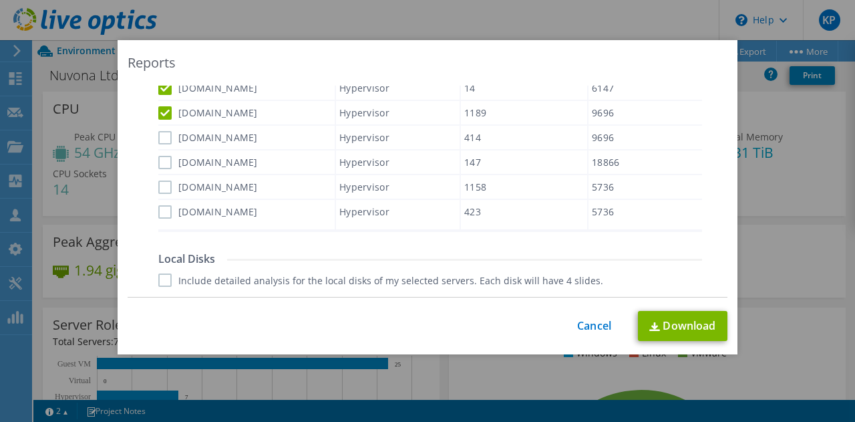
click at [160, 136] on label "jdeesx02.pmusa.net" at bounding box center [208, 137] width 100 height 13
click at [0, 0] on input "jdeesx02.pmusa.net" at bounding box center [0, 0] width 0 height 0
click at [158, 162] on label "bckesx01.pmusa.net" at bounding box center [208, 162] width 100 height 13
click at [0, 0] on input "bckesx01.pmusa.net" at bounding box center [0, 0] width 0 height 0
click at [158, 187] on label "cogesx02.pmusa.net" at bounding box center [208, 186] width 100 height 13
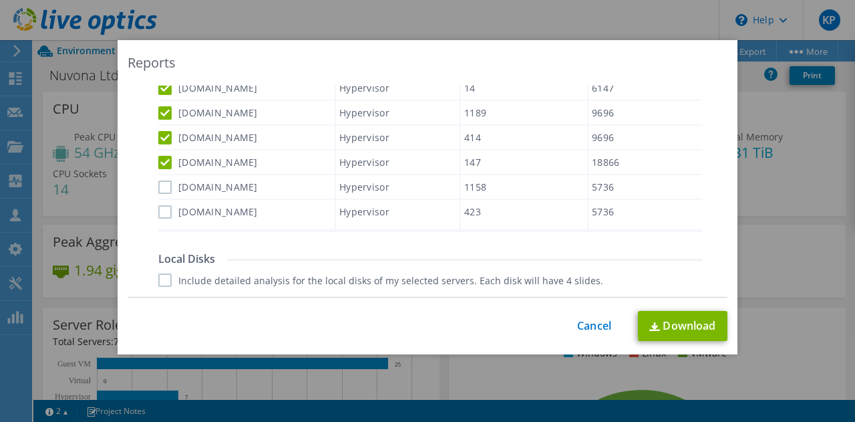
click at [0, 0] on input "cogesx02.pmusa.net" at bounding box center [0, 0] width 0 height 0
click at [160, 214] on label "cogesx01.pmusa.net" at bounding box center [208, 211] width 100 height 13
click at [0, 0] on input "cogesx01.pmusa.net" at bounding box center [0, 0] width 0 height 0
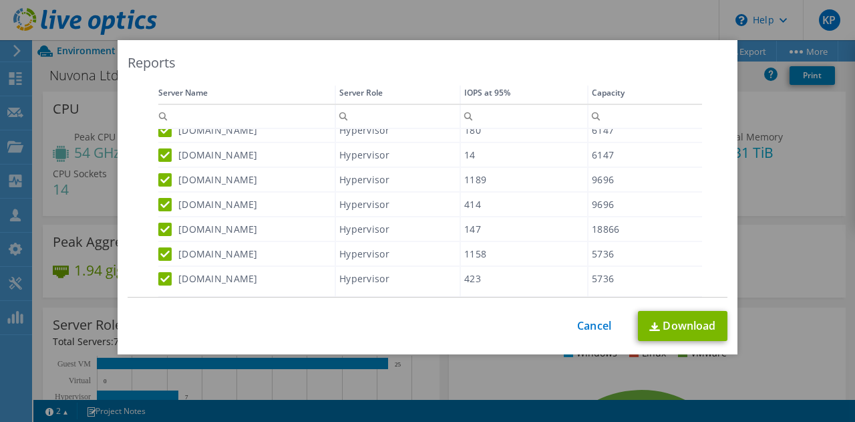
scroll to position [0, 0]
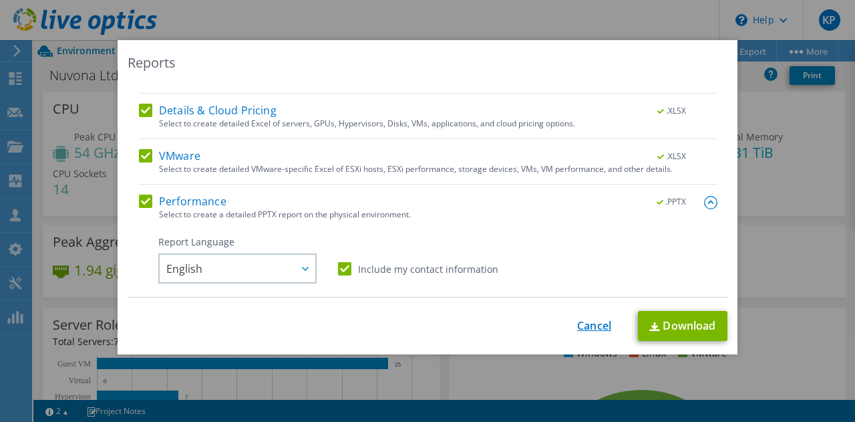
click at [593, 330] on link "Cancel" at bounding box center [594, 325] width 34 height 13
